Goal: Task Accomplishment & Management: Manage account settings

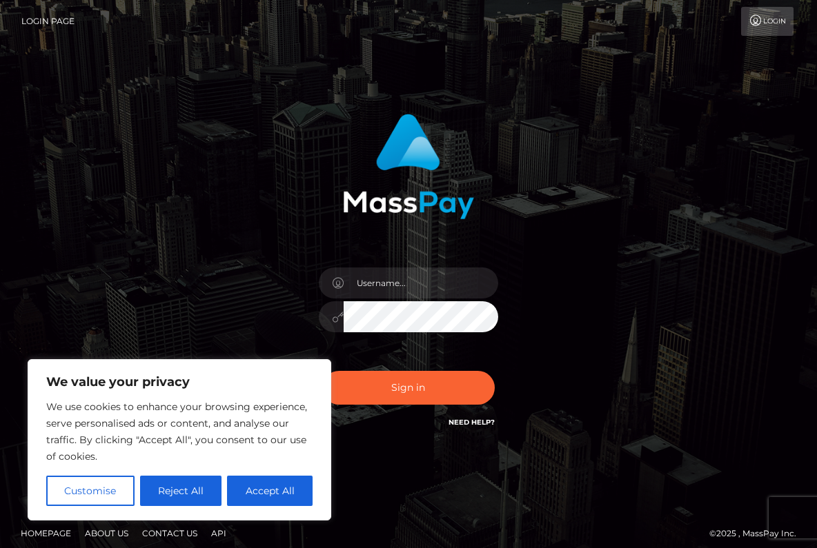
click at [783, 18] on link "Login" at bounding box center [767, 21] width 52 height 29
click at [270, 493] on button "Accept All" at bounding box center [270, 491] width 86 height 30
checkbox input "true"
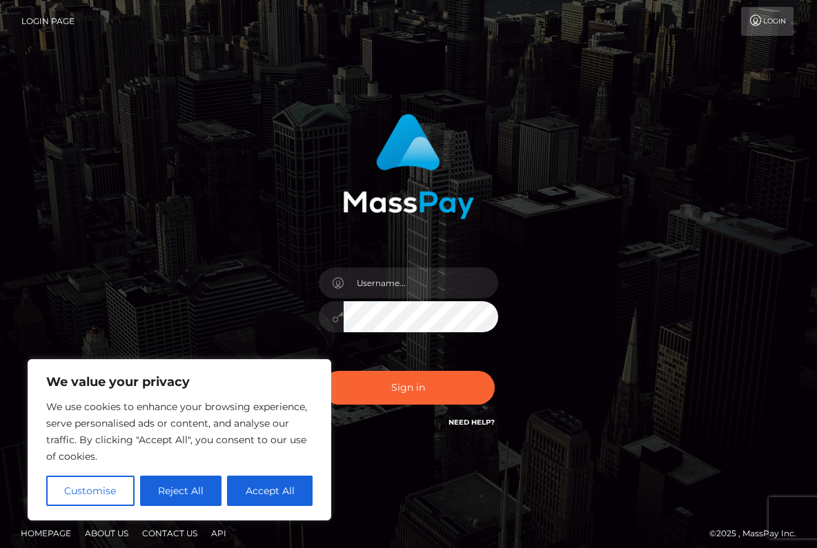
checkbox input "true"
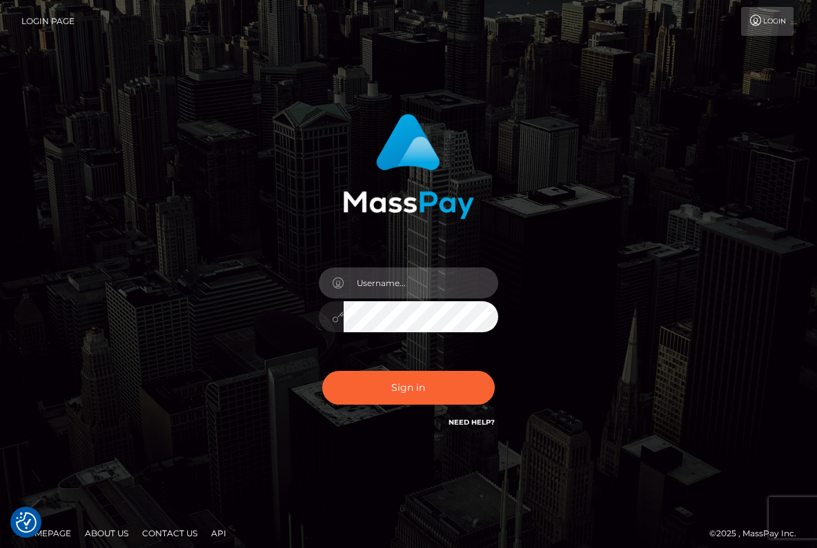
type input "QmVsbGEyeW91Lm5vd0BnbWFpbC5jb20="
click at [259, 286] on div "QmVsbGEyeW91Lm5vd0BnbWFpbC5jb20=" at bounding box center [409, 271] width 300 height 337
click at [311, 292] on div "QmVsbGEyeW91Lm5vd0BnbWFpbC5jb20=" at bounding box center [408, 310] width 200 height 106
drag, startPoint x: 428, startPoint y: 266, endPoint x: 274, endPoint y: 250, distance: 155.3
click at [274, 250] on div "QmVsbGEyeW91Lm5vd0BnbWFpbC5jb20=" at bounding box center [409, 271] width 300 height 337
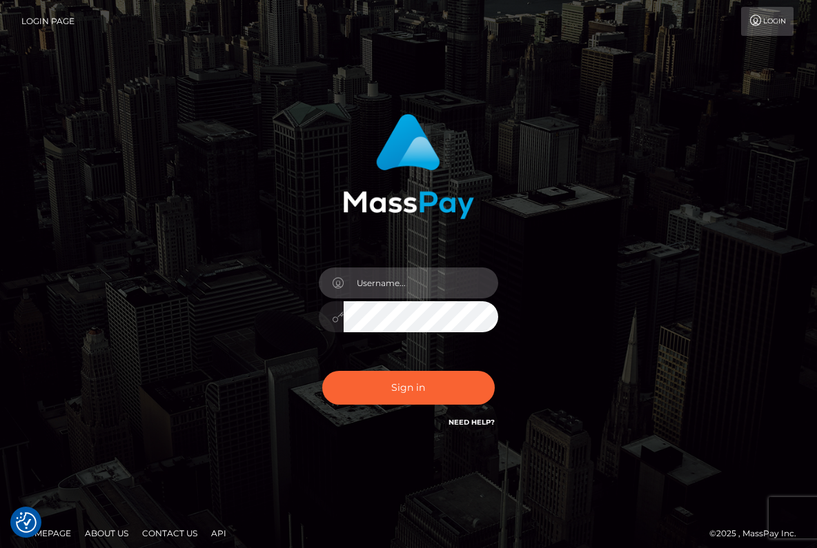
click at [399, 275] on input "text" at bounding box center [420, 283] width 155 height 31
type input "assia magrez"
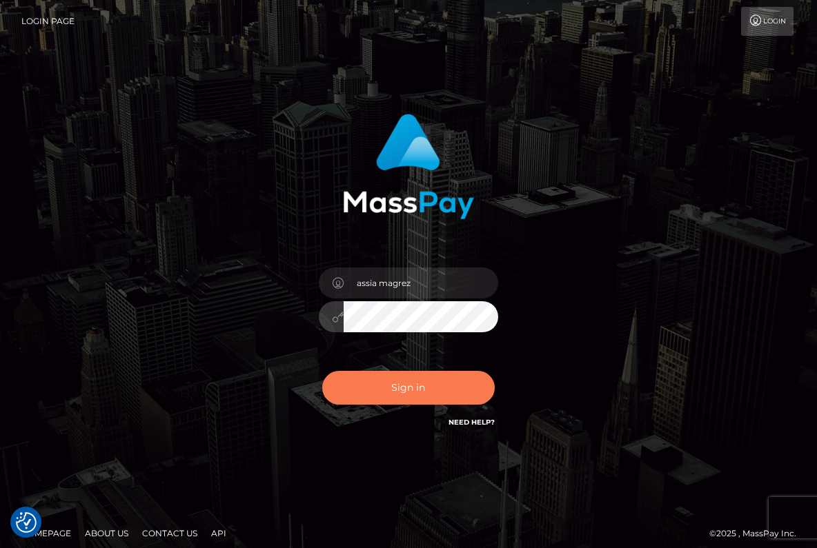
click at [439, 381] on button "Sign in" at bounding box center [408, 388] width 172 height 34
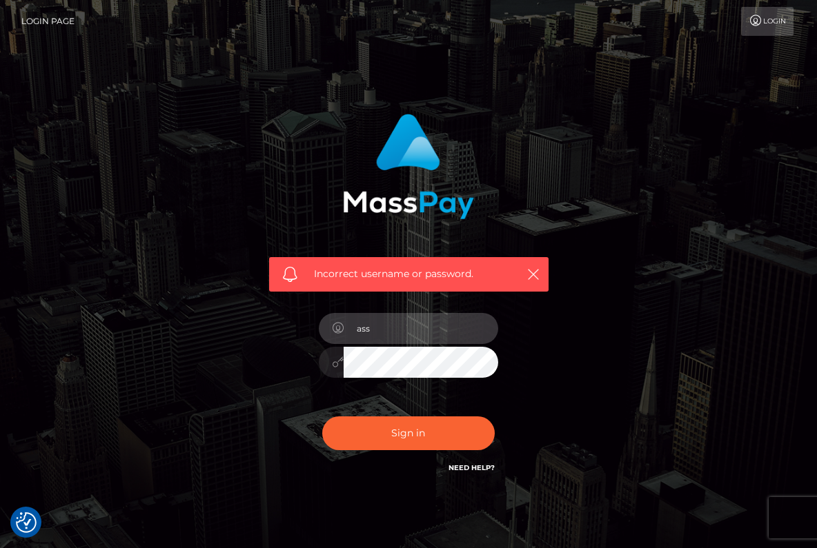
type input "assia magrez"
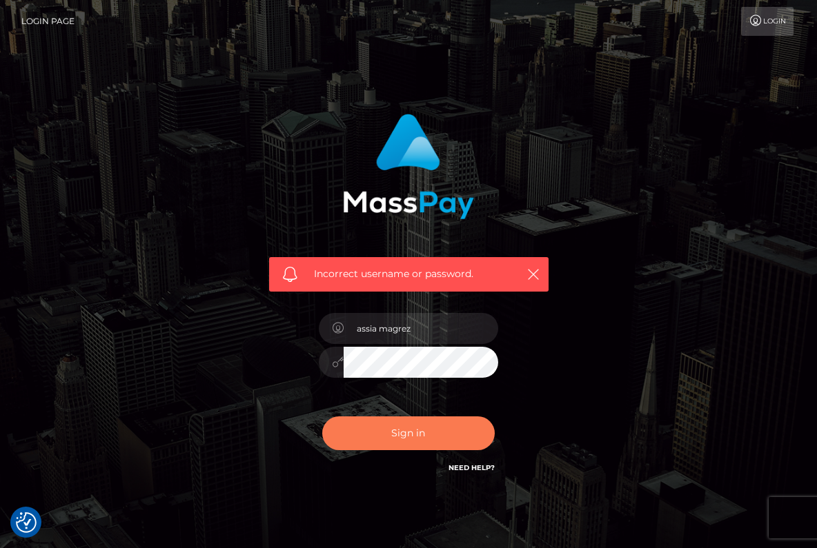
click at [400, 417] on button "Sign in" at bounding box center [408, 434] width 172 height 34
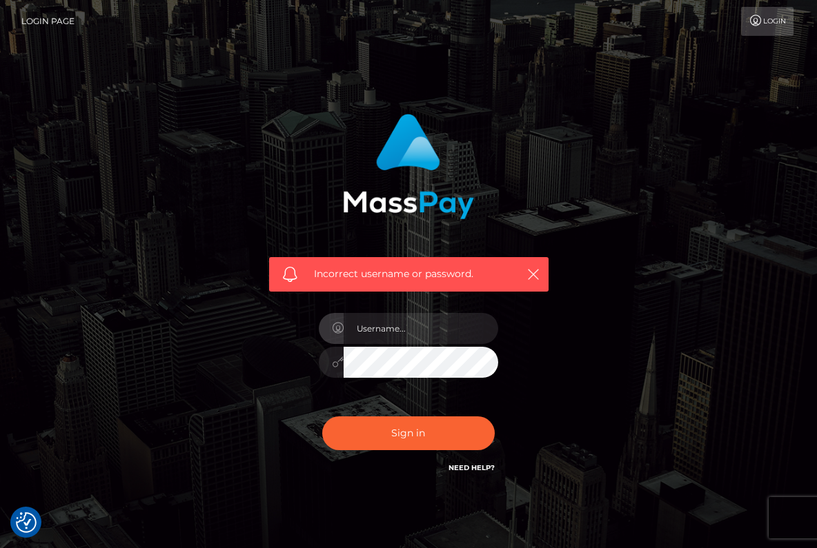
click at [765, 22] on link "Login" at bounding box center [767, 21] width 52 height 29
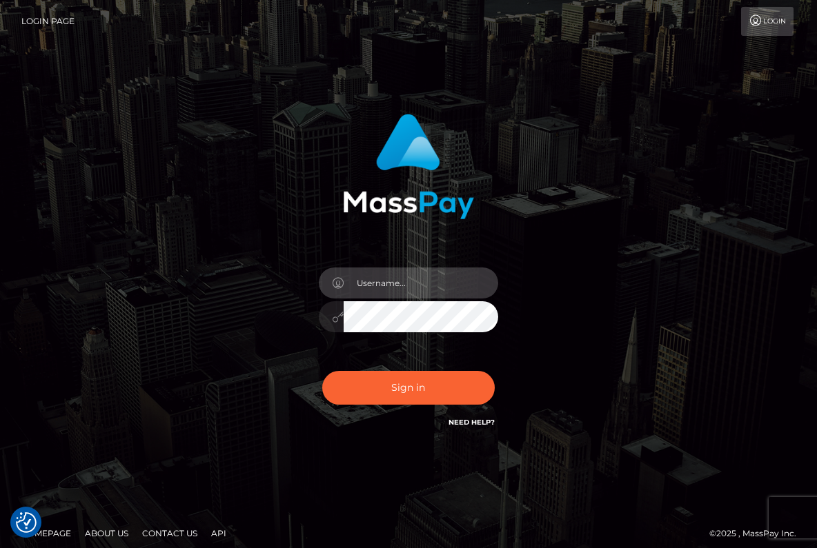
click at [399, 284] on input "text" at bounding box center [420, 283] width 155 height 31
paste input "tYdwax-desqu0-qatdat"
type input "tYdwax-desqu0-qatdat"
drag, startPoint x: 380, startPoint y: 281, endPoint x: 304, endPoint y: 281, distance: 75.9
click at [303, 281] on div "tYdwax-desqu0-qatdat Sign in" at bounding box center [409, 271] width 300 height 337
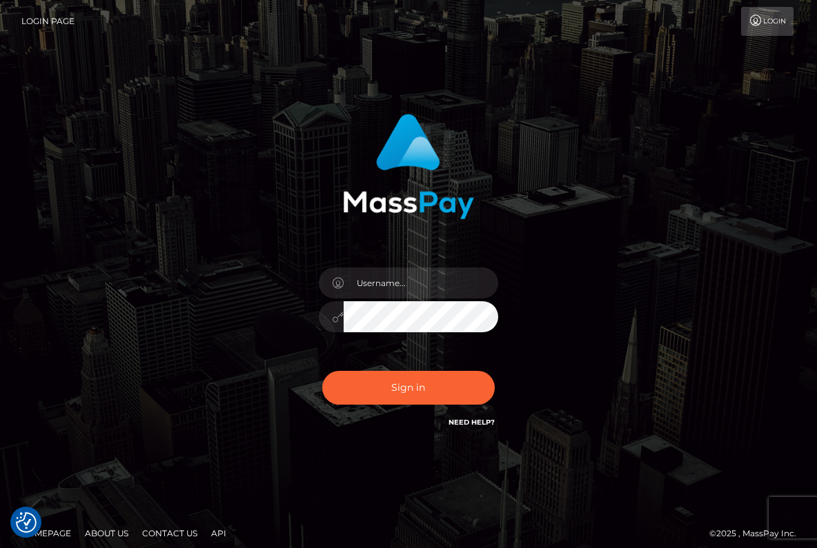
click at [304, 302] on div "Sign in" at bounding box center [409, 271] width 300 height 337
click at [427, 289] on input "text" at bounding box center [420, 283] width 155 height 31
type input "ASSIA MAGREZ"
click at [558, 401] on div "ASSIA MAGREZ Sign in" at bounding box center [409, 271] width 300 height 337
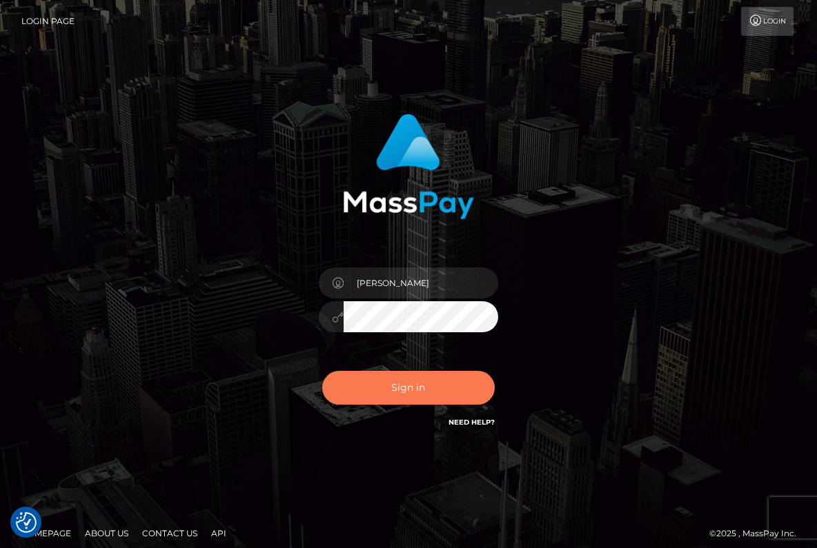
click at [462, 399] on button "Sign in" at bounding box center [408, 388] width 172 height 34
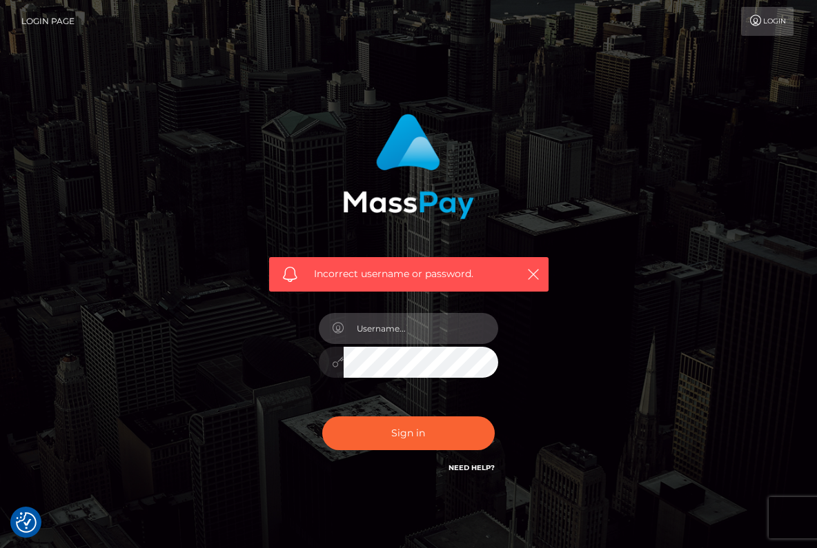
paste input "bella2you.now@gmail.com"
type input "Bella2you.now@gmail.com"
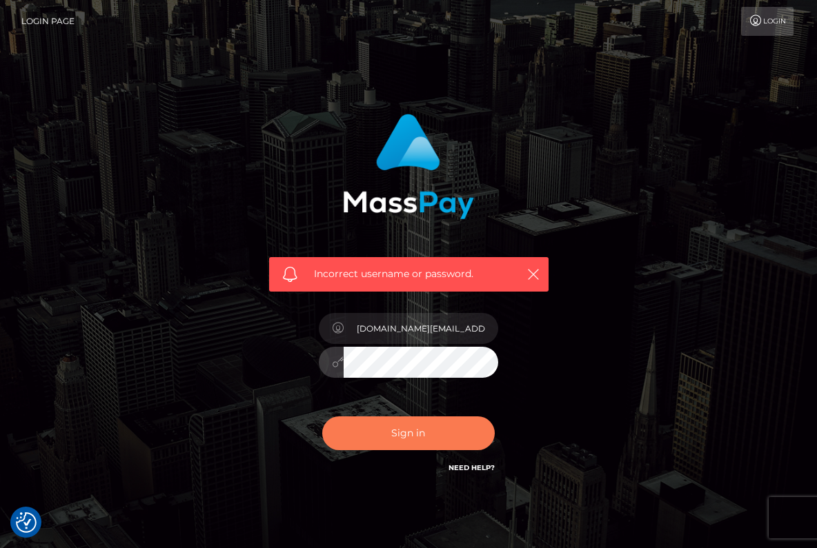
click at [428, 440] on button "Sign in" at bounding box center [408, 434] width 172 height 34
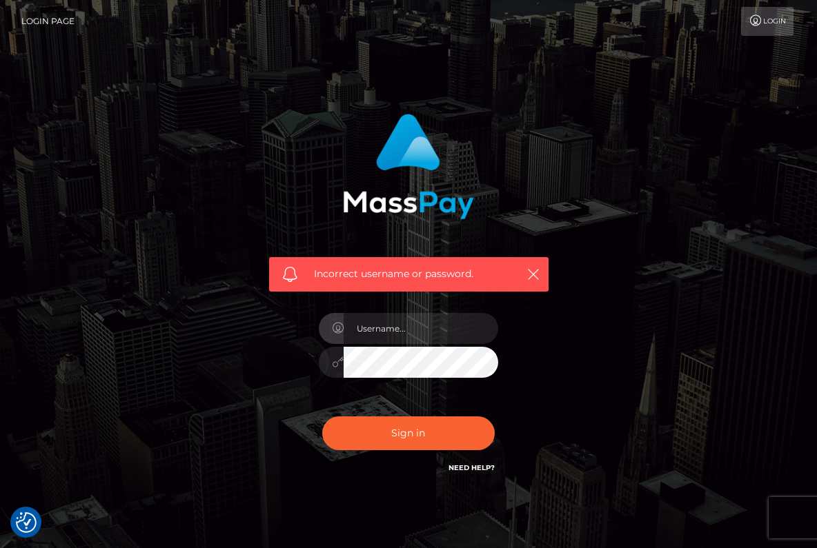
click at [552, 490] on form "Incorrect username or password." at bounding box center [409, 301] width 300 height 397
click at [375, 330] on input "text" at bounding box center [420, 328] width 155 height 31
click at [343, 330] on input "text" at bounding box center [420, 328] width 155 height 31
type input "ASSIA"
